Goal: Transaction & Acquisition: Purchase product/service

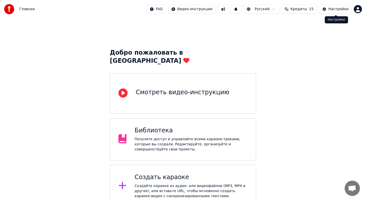
click at [328, 9] on button "Настройки" at bounding box center [335, 9] width 33 height 9
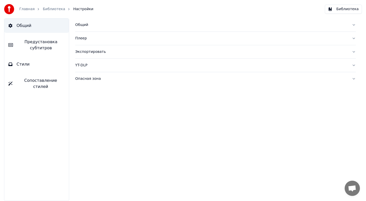
click at [29, 8] on link "Главная" at bounding box center [26, 9] width 15 height 5
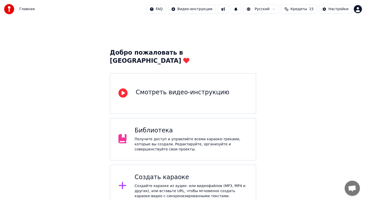
click at [359, 8] on html "Главная FAQ Видео-инструкции Русский Кредиты 15 Настройки Добро пожаловать в Yo…" at bounding box center [183, 129] width 366 height 258
click at [309, 8] on html "Главная FAQ Видео-инструкции Русский Кредиты 15 Настройки Добро пожаловать в Yo…" at bounding box center [183, 129] width 366 height 258
click at [309, 8] on button "Кредиты 15" at bounding box center [299, 9] width 36 height 9
click at [358, 8] on html "Главная FAQ Видео-инструкции Русский Кредиты 15 Настройки Добро пожаловать в Yo…" at bounding box center [183, 129] width 366 height 258
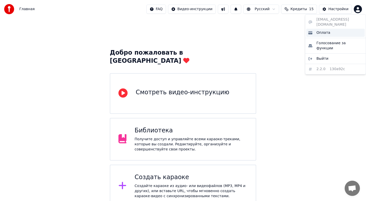
click at [341, 31] on div "Оплата" at bounding box center [336, 33] width 59 height 8
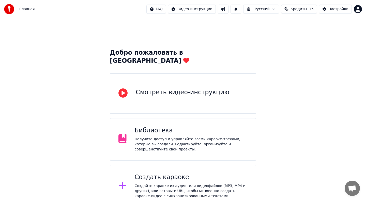
click at [360, 10] on html "Главная FAQ Видео-инструкции Русский Кредиты 15 Настройки Добро пожаловать в Yo…" at bounding box center [183, 129] width 366 height 258
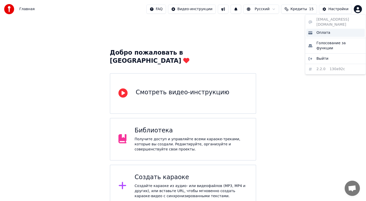
click at [327, 30] on span "Оплата" at bounding box center [324, 32] width 14 height 5
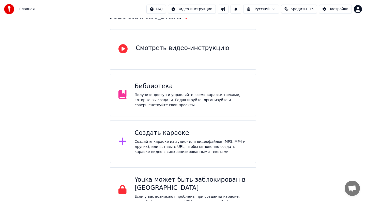
scroll to position [48, 0]
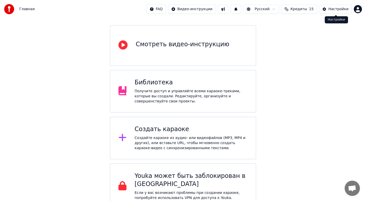
click at [340, 8] on div "Настройки" at bounding box center [339, 9] width 20 height 5
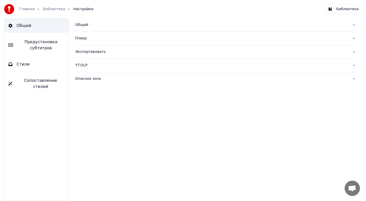
click at [58, 8] on link "Библиотека" at bounding box center [54, 9] width 22 height 5
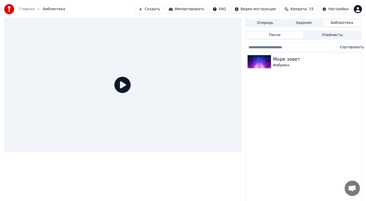
click at [28, 10] on link "Главная" at bounding box center [26, 9] width 15 height 5
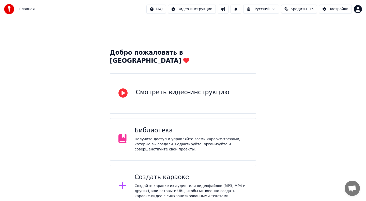
click at [357, 13] on html "Главная FAQ Видео-инструкции Русский Кредиты 15 Настройки Добро пожаловать в Yo…" at bounding box center [183, 129] width 366 height 258
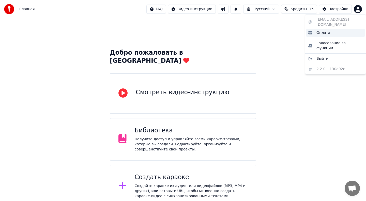
click at [326, 30] on span "Оплата" at bounding box center [324, 32] width 14 height 5
